Goal: Information Seeking & Learning: Learn about a topic

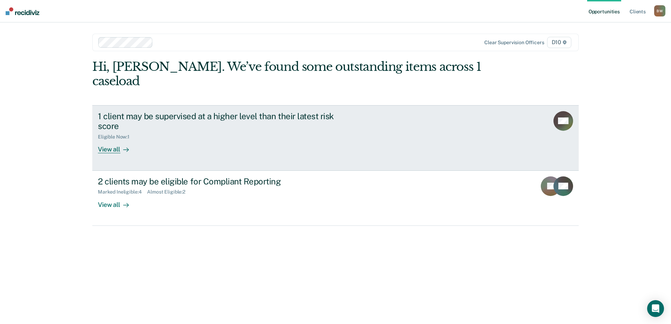
click at [119, 140] on div "View all" at bounding box center [117, 147] width 39 height 14
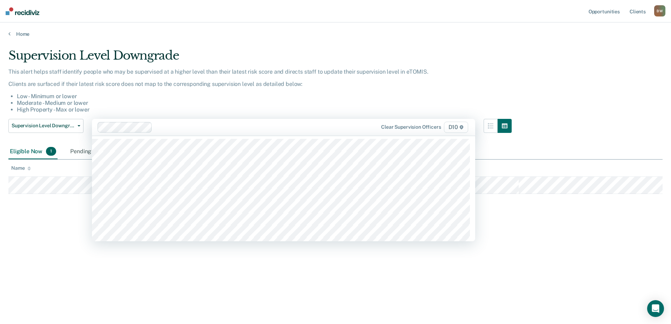
click at [249, 122] on div at bounding box center [228, 127] width 260 height 11
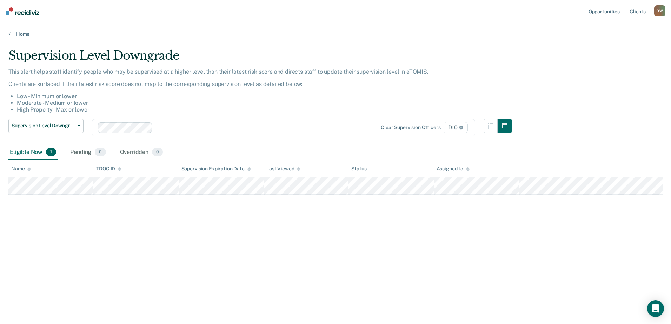
click at [373, 97] on li "Low - Minimum or lower" at bounding box center [264, 96] width 495 height 7
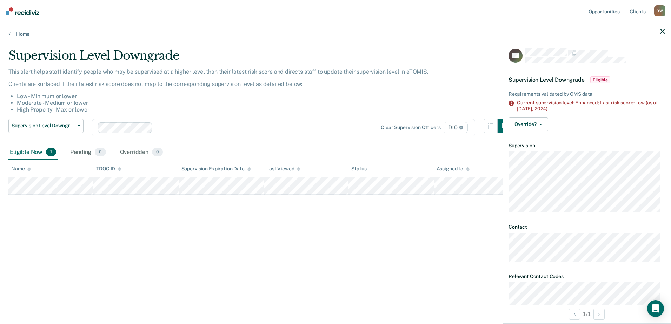
drag, startPoint x: 358, startPoint y: 176, endPoint x: 379, endPoint y: 96, distance: 81.9
click at [379, 96] on li "Low - Minimum or lower" at bounding box center [264, 96] width 495 height 7
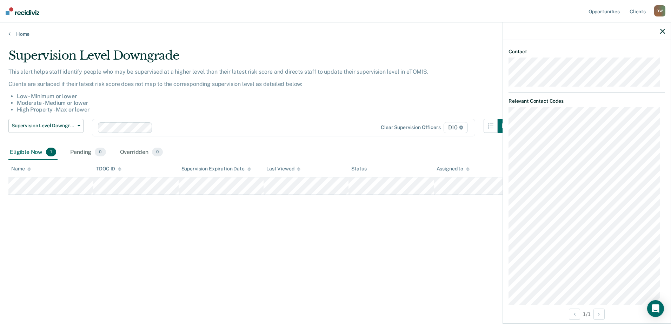
scroll to position [198, 0]
click at [464, 95] on li "Low - Minimum or lower" at bounding box center [264, 96] width 495 height 7
click at [664, 29] on icon "button" at bounding box center [662, 31] width 5 height 5
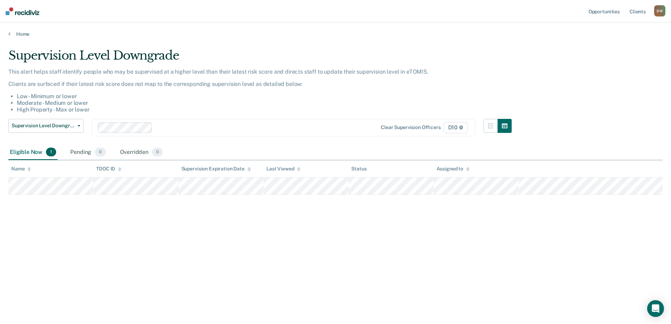
click at [396, 85] on p "Clients are surfaced if their latest risk score does not map to the correspondi…" at bounding box center [259, 84] width 503 height 7
click at [70, 127] on span "Supervision Level Downgrade" at bounding box center [43, 126] width 63 height 6
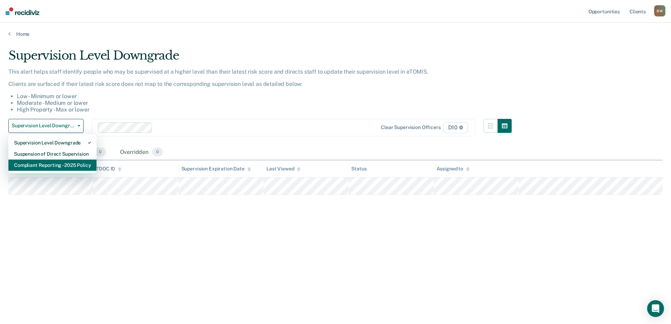
click at [63, 165] on div "Compliant Reporting - 2025 Policy" at bounding box center [52, 165] width 77 height 11
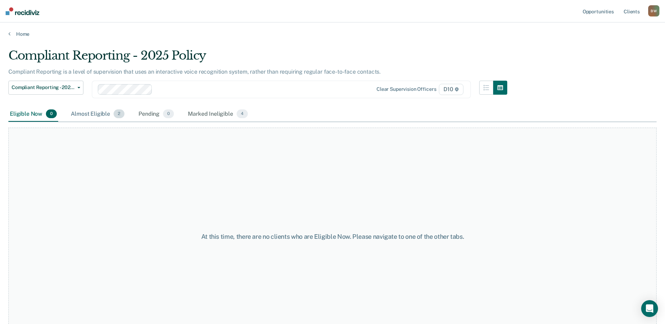
click at [94, 117] on div "Almost Eligible 2" at bounding box center [97, 114] width 56 height 15
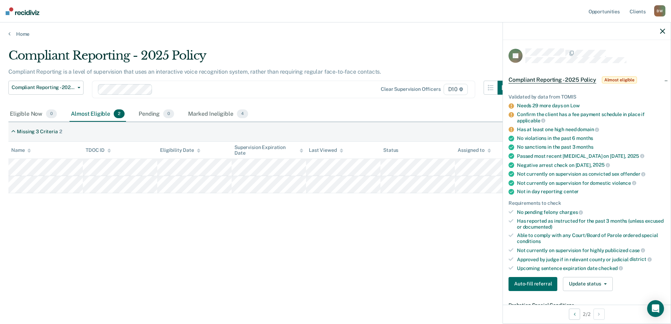
click at [662, 31] on icon "button" at bounding box center [662, 31] width 5 height 5
click at [513, 128] on icon at bounding box center [510, 129] width 5 height 5
click at [661, 32] on icon "button" at bounding box center [662, 31] width 5 height 5
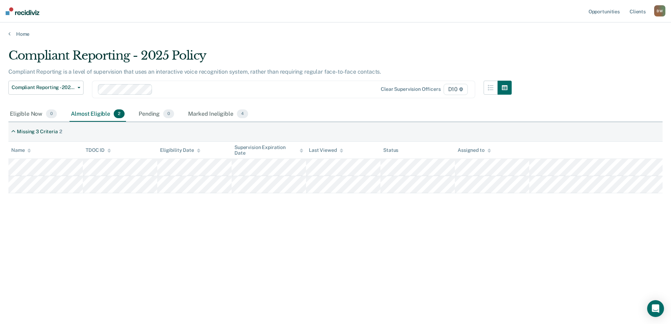
click at [300, 111] on div "Eligible Now 0 Almost Eligible 2 Pending 0 Marked Ineligible 4" at bounding box center [335, 115] width 654 height 16
click at [210, 112] on div "Marked Ineligible 4" at bounding box center [218, 114] width 63 height 15
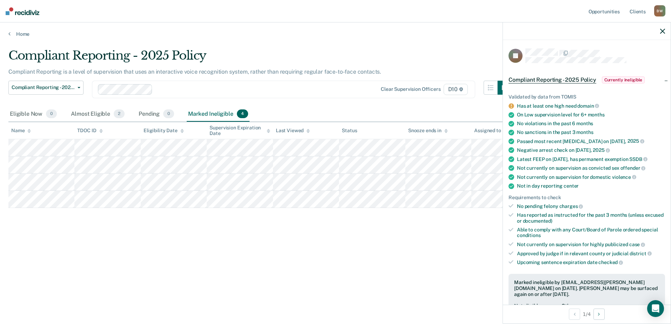
click at [663, 31] on icon "button" at bounding box center [662, 31] width 5 height 5
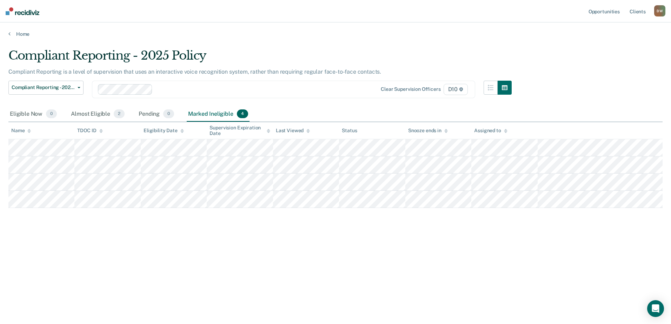
click at [233, 42] on main "Compliant Reporting - 2025 Policy Compliant Reporting is a level of supervision…" at bounding box center [335, 179] width 671 height 285
